Goal: Transaction & Acquisition: Purchase product/service

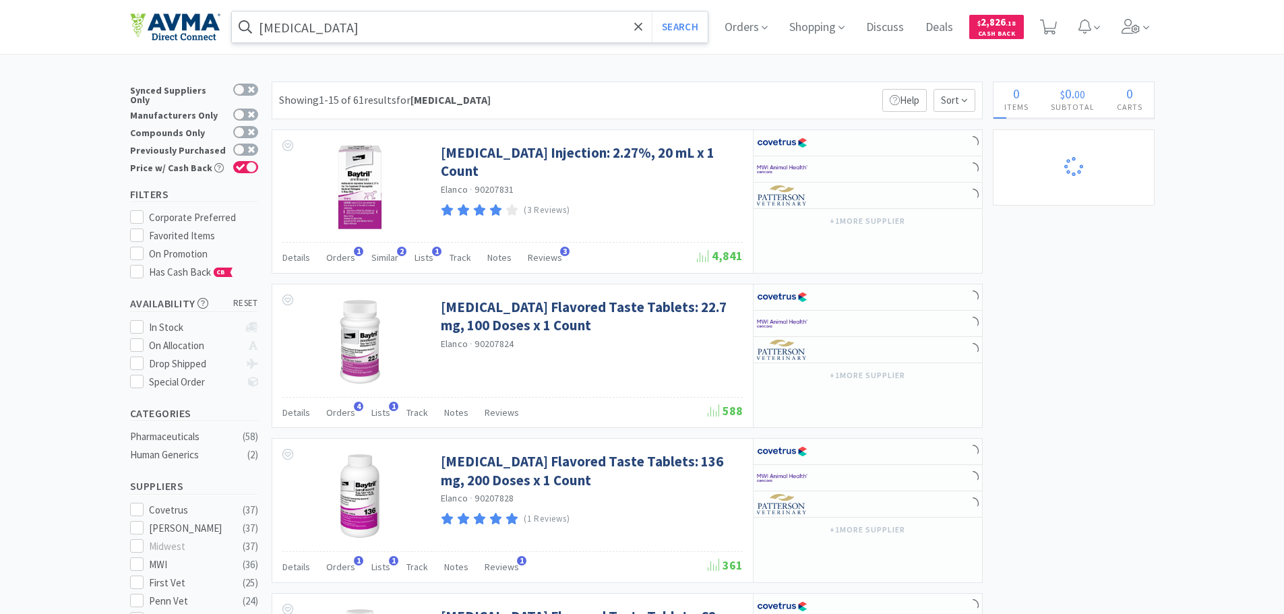
select select "6"
click at [363, 38] on input "baytril" at bounding box center [470, 26] width 477 height 31
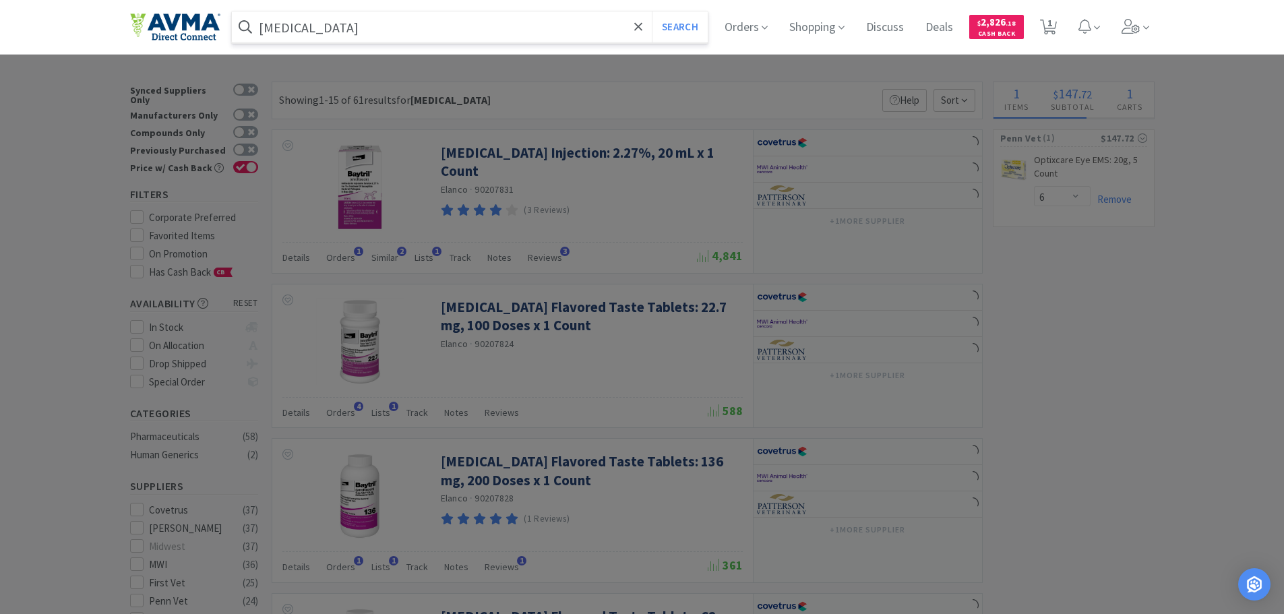
paste input "124297"
click at [652, 11] on button "Search" at bounding box center [680, 26] width 56 height 31
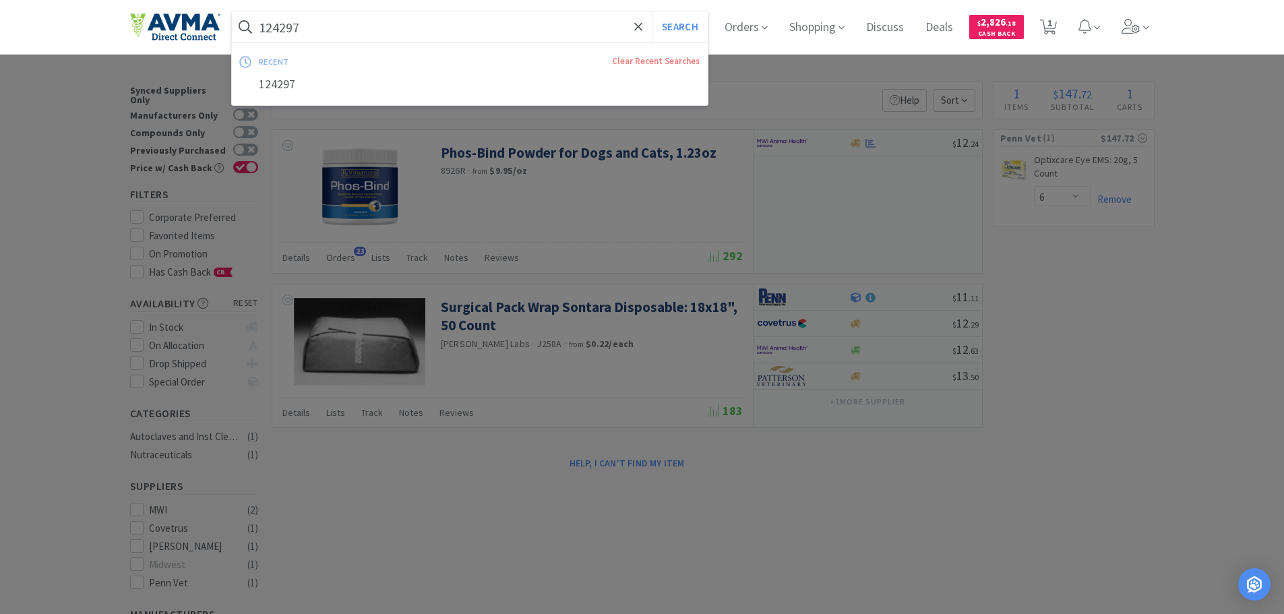
click at [305, 20] on input "124297" at bounding box center [470, 26] width 477 height 31
paste input "RXV8925"
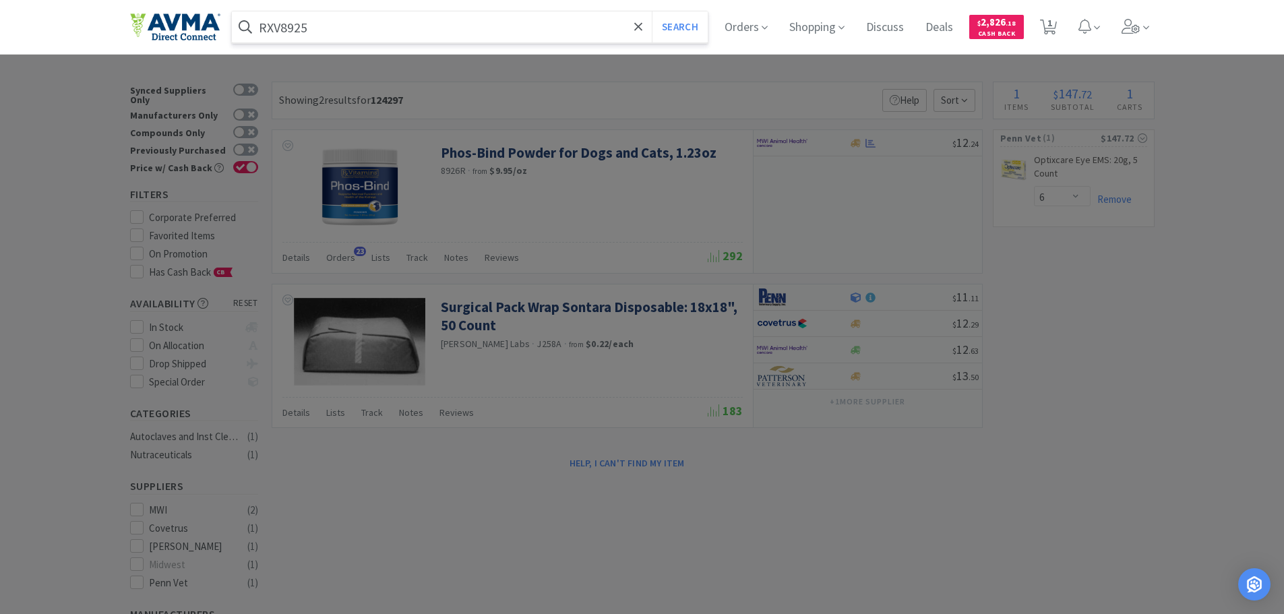
type input "RXV8925"
click at [652, 11] on button "Search" at bounding box center [680, 26] width 56 height 31
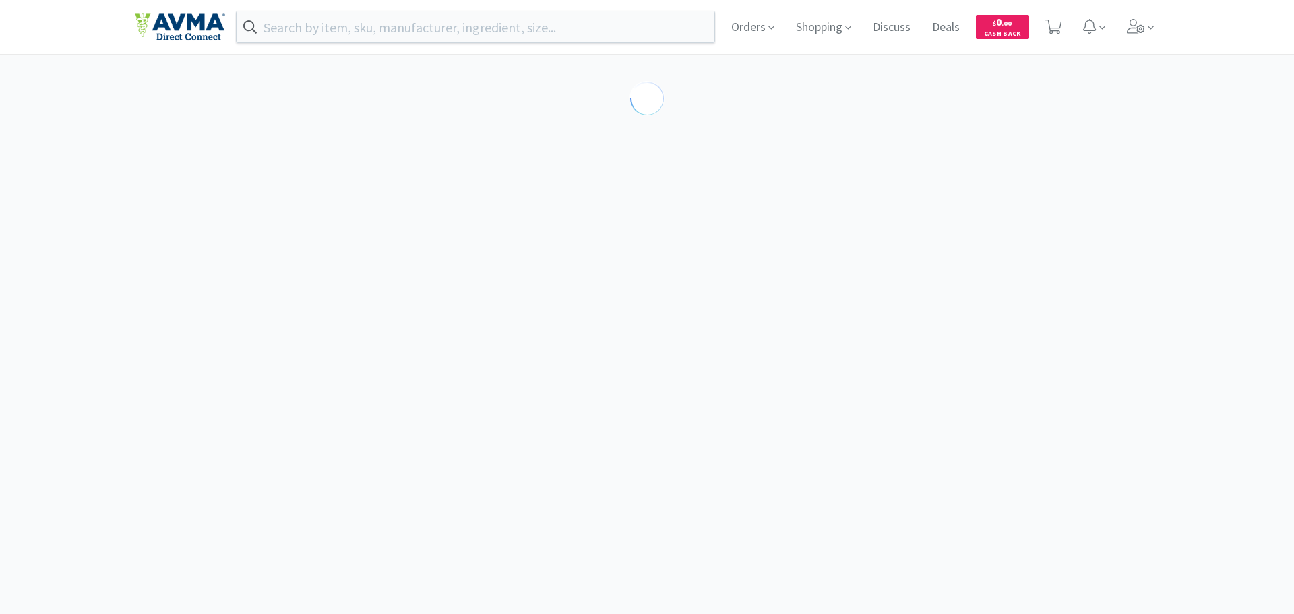
select select "88057"
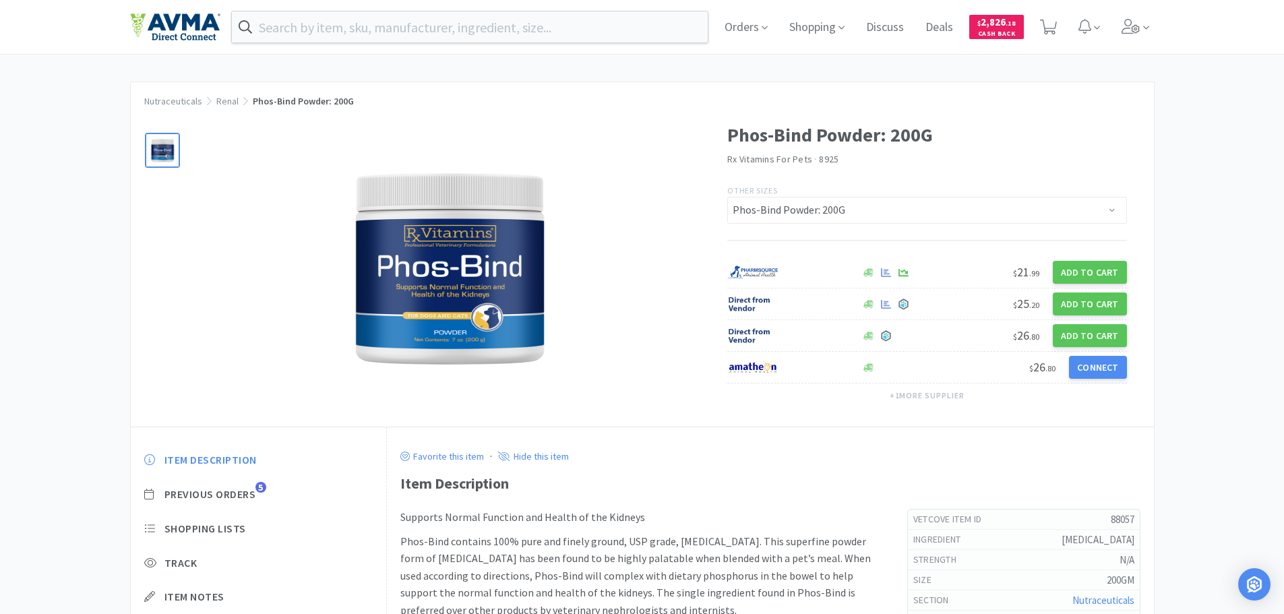
click at [493, 280] on img at bounding box center [449, 268] width 270 height 270
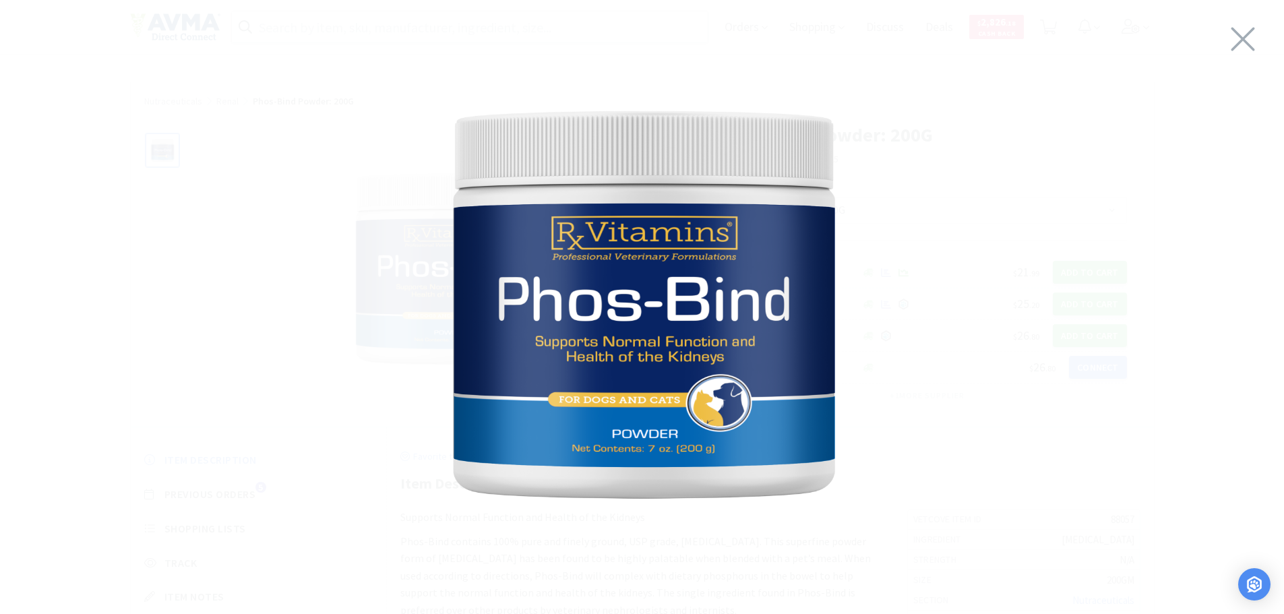
click at [746, 369] on img at bounding box center [642, 303] width 547 height 547
click at [1234, 276] on div at bounding box center [642, 303] width 1284 height 580
click at [843, 282] on div at bounding box center [642, 303] width 1284 height 580
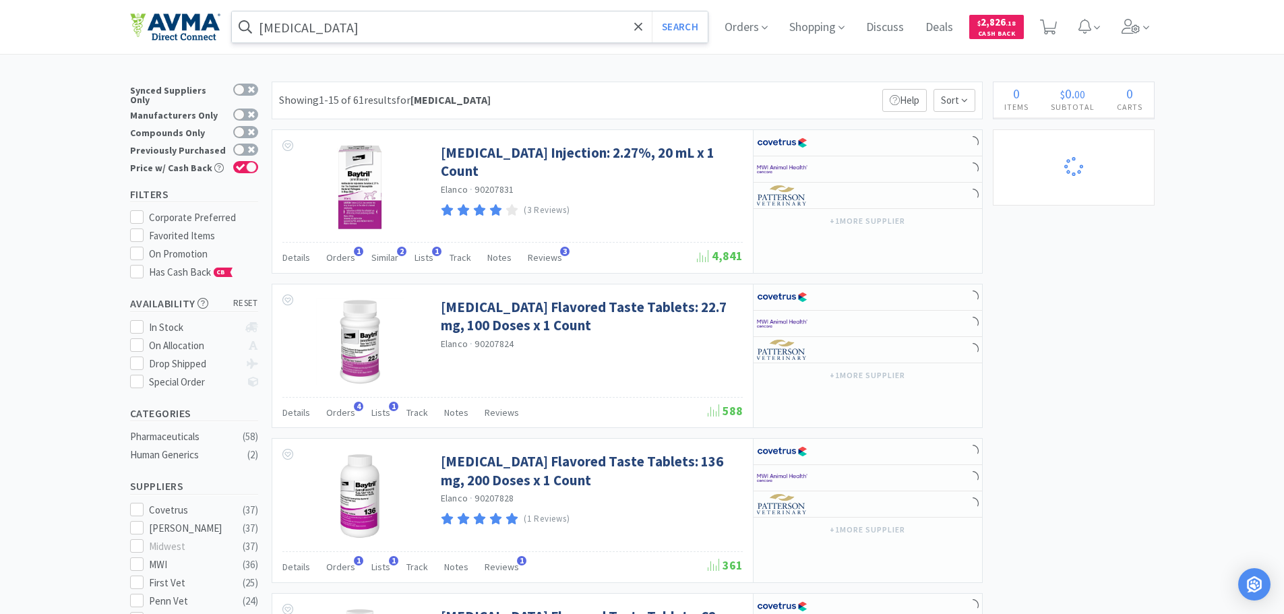
click at [273, 30] on input "[MEDICAL_DATA]" at bounding box center [470, 26] width 477 height 31
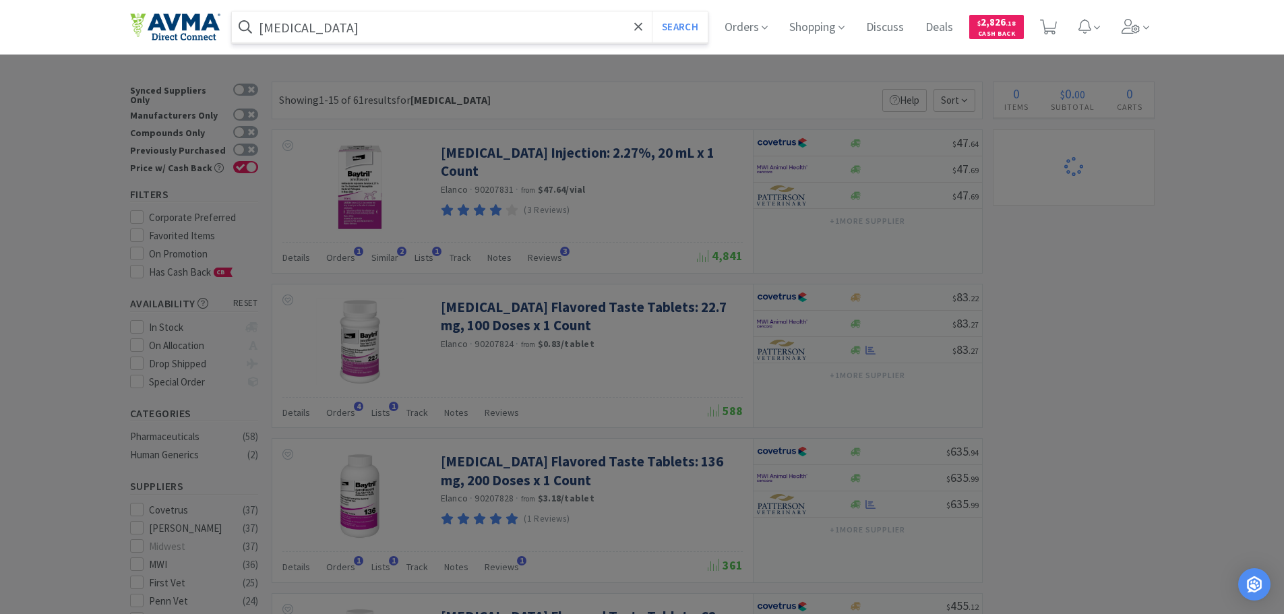
select select "6"
paste input "058507"
type input "058507"
click at [652, 11] on button "Search" at bounding box center [680, 26] width 56 height 31
